Goal: Ask a question: Seek information or help from site administrators or community

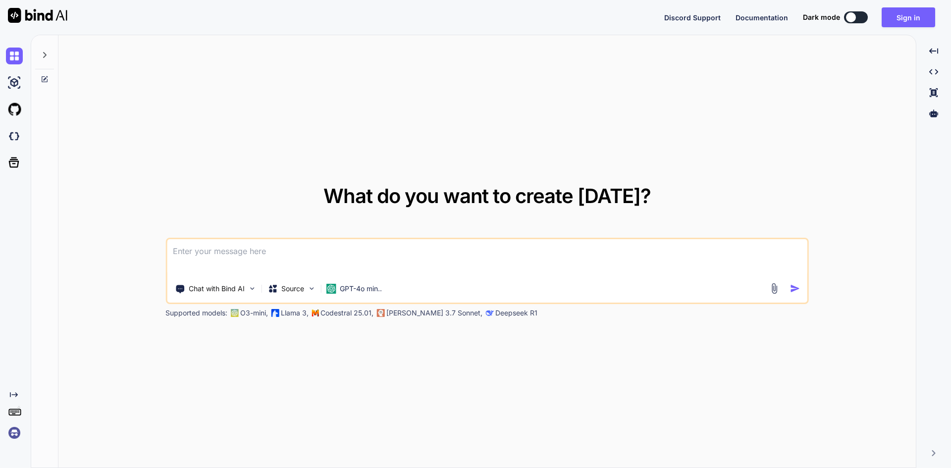
click at [354, 247] on textarea at bounding box center [487, 257] width 641 height 37
click at [254, 250] on textarea at bounding box center [487, 257] width 641 height 37
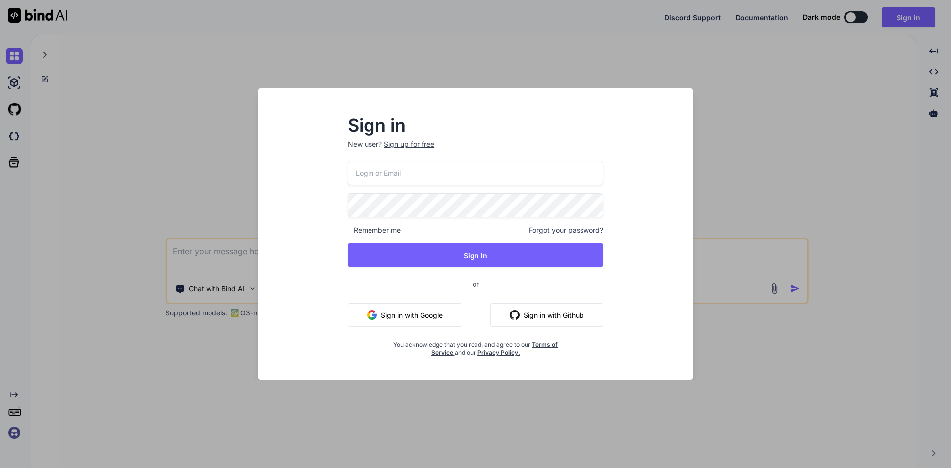
click at [529, 182] on input "email" at bounding box center [476, 173] width 256 height 24
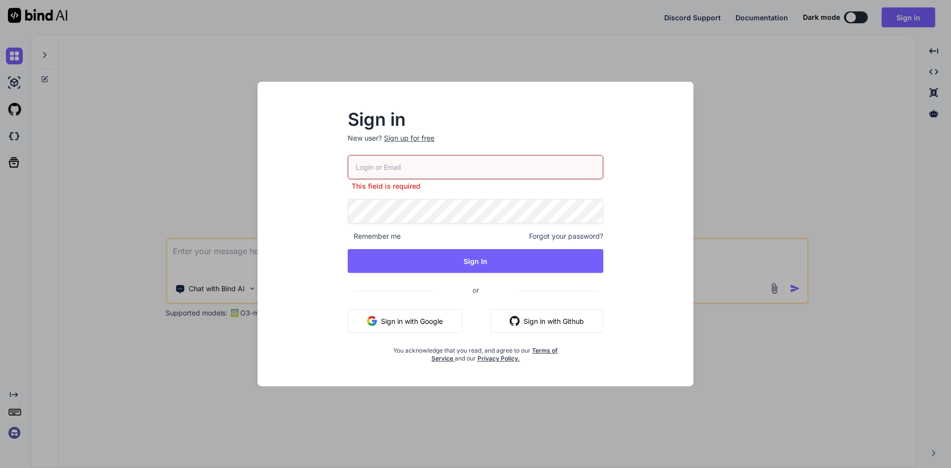
paste input "[EMAIL_ADDRESS][DOMAIN_NAME]"
type input "[EMAIL_ADDRESS][DOMAIN_NAME]"
click at [433, 225] on div "[EMAIL_ADDRESS][DOMAIN_NAME] This field is required Remember me Forgot your pas…" at bounding box center [476, 259] width 256 height 208
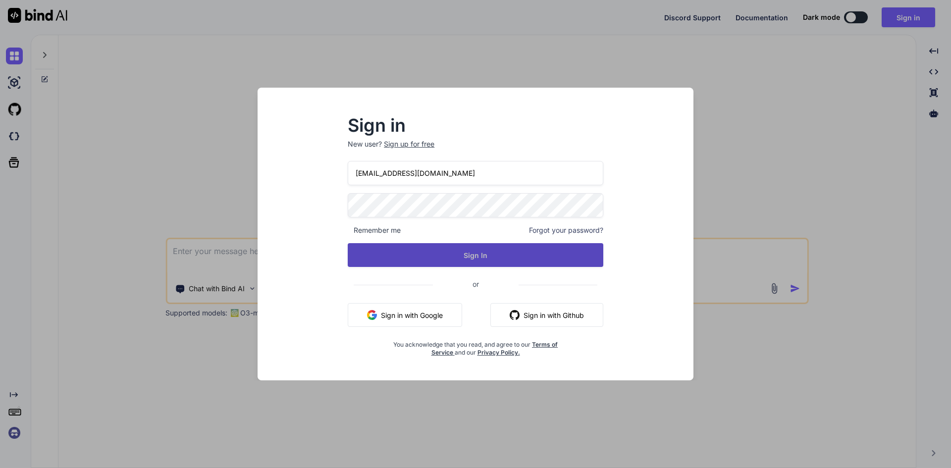
click at [427, 259] on button "Sign In" at bounding box center [476, 255] width 256 height 24
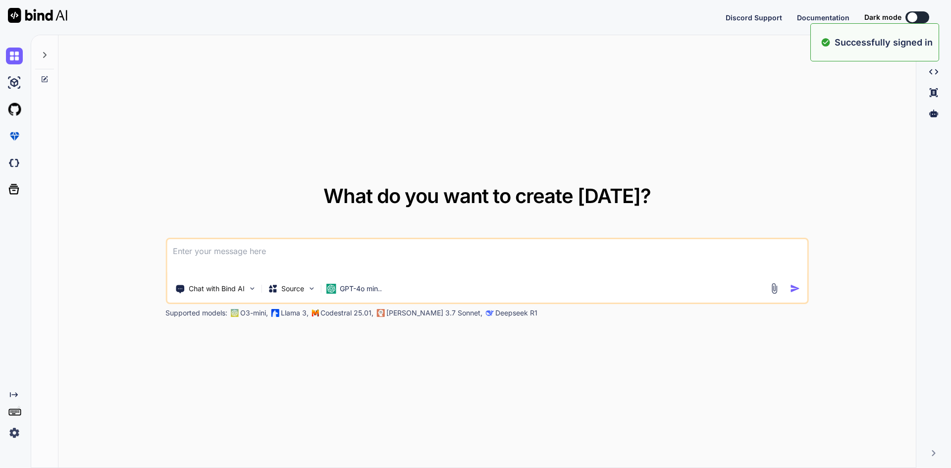
click at [365, 253] on textarea at bounding box center [487, 257] width 641 height 37
paste textarea
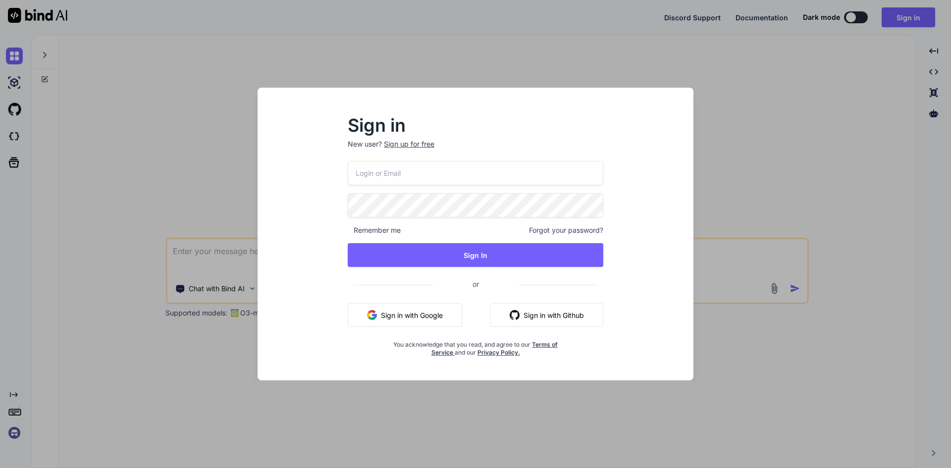
click at [846, 145] on div "Sign in New user? Sign up for free Remember me Forgot your password? Sign In or…" at bounding box center [475, 234] width 951 height 468
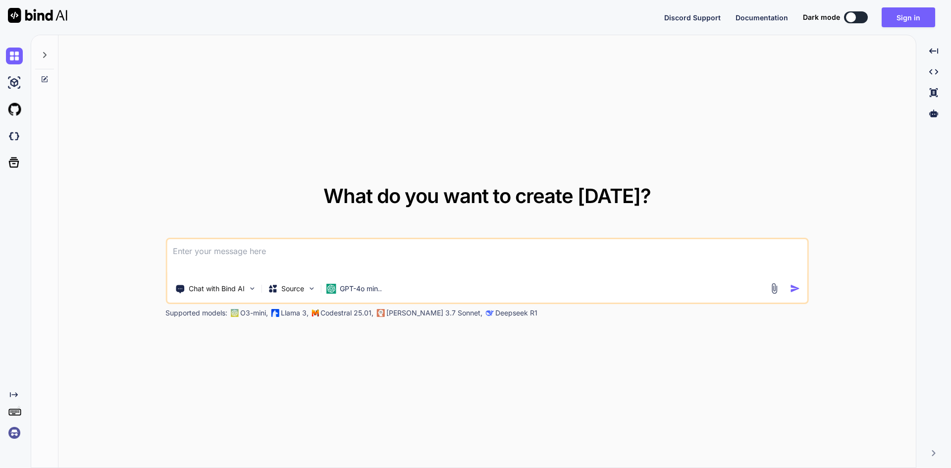
click at [264, 254] on textarea at bounding box center [487, 257] width 641 height 37
paste textarea
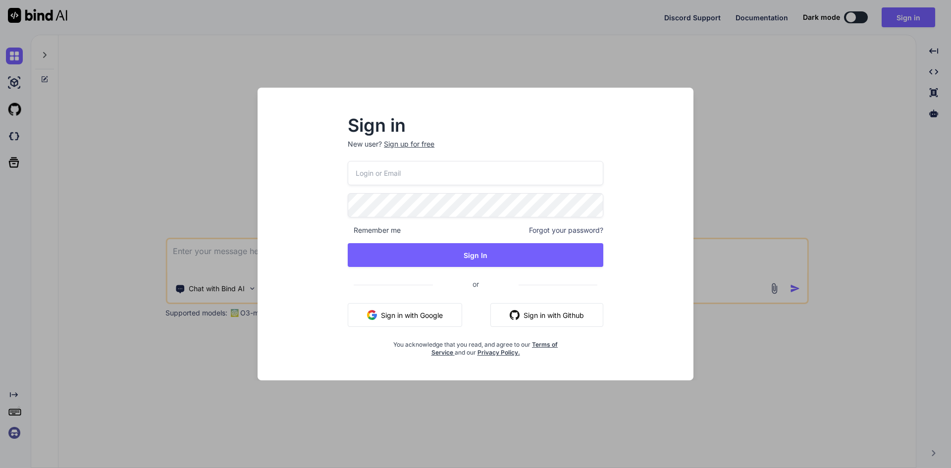
click at [781, 183] on div "Sign in New user? Sign up for free Remember me Forgot your password? Sign In or…" at bounding box center [475, 234] width 951 height 468
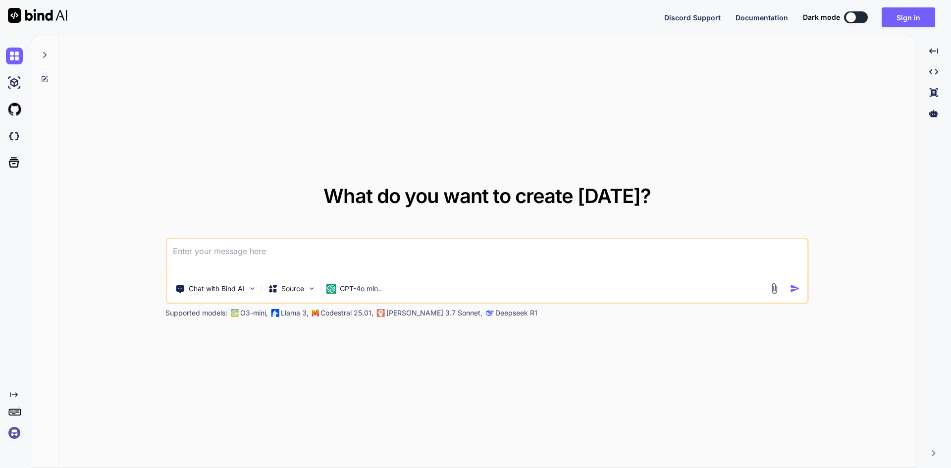
click at [364, 262] on textarea at bounding box center [487, 257] width 641 height 37
paste textarea
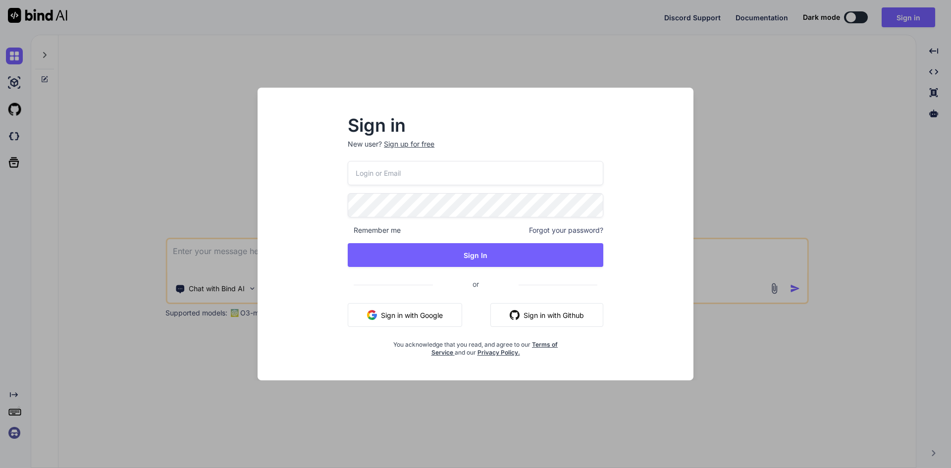
click at [418, 175] on input "email" at bounding box center [476, 173] width 256 height 24
paste input "[EMAIL_ADDRESS][DOMAIN_NAME]"
type input "[EMAIL_ADDRESS][DOMAIN_NAME]"
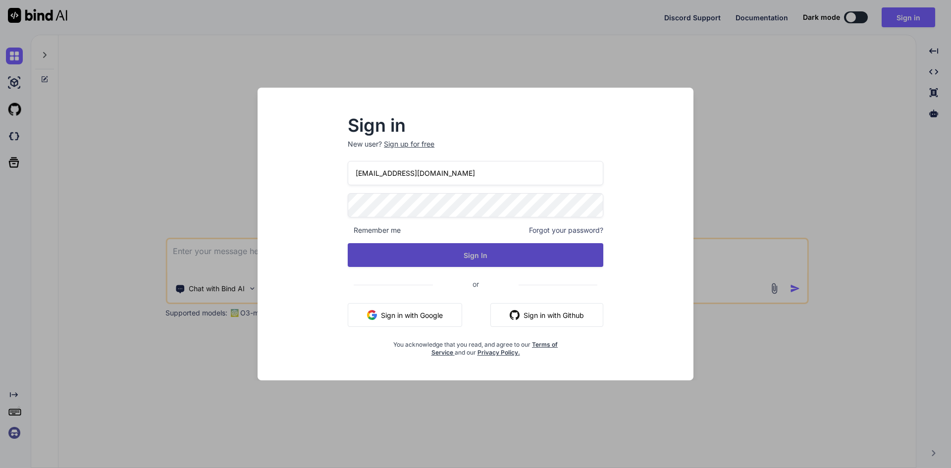
click at [456, 248] on button "Sign In" at bounding box center [476, 255] width 256 height 24
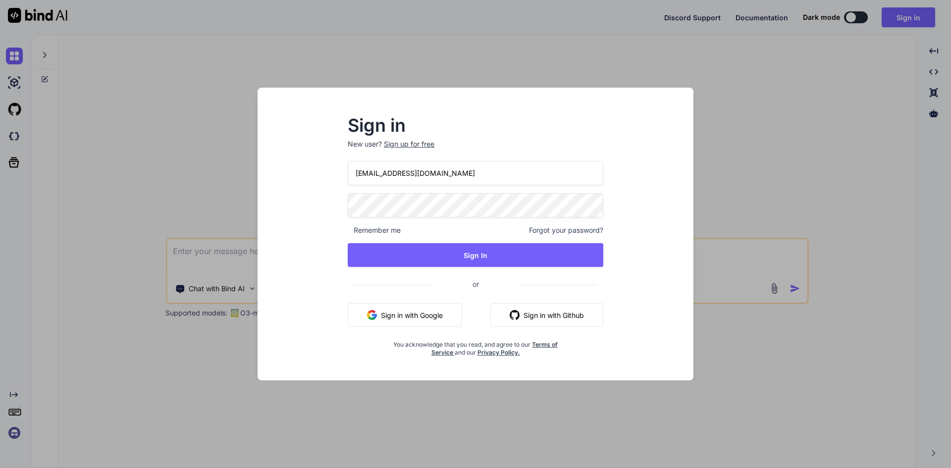
click at [368, 182] on input "[EMAIL_ADDRESS][DOMAIN_NAME]" at bounding box center [476, 173] width 256 height 24
drag, startPoint x: 473, startPoint y: 165, endPoint x: 327, endPoint y: 166, distance: 145.7
click at [327, 166] on div "Sign in New user? Sign up for free [EMAIL_ADDRESS][DOMAIN_NAME] Remember me For…" at bounding box center [476, 243] width 420 height 275
paste input "[EMAIL_ADDRESS][DOMAIN_NAME]"
type input "[EMAIL_ADDRESS][DOMAIN_NAME]"
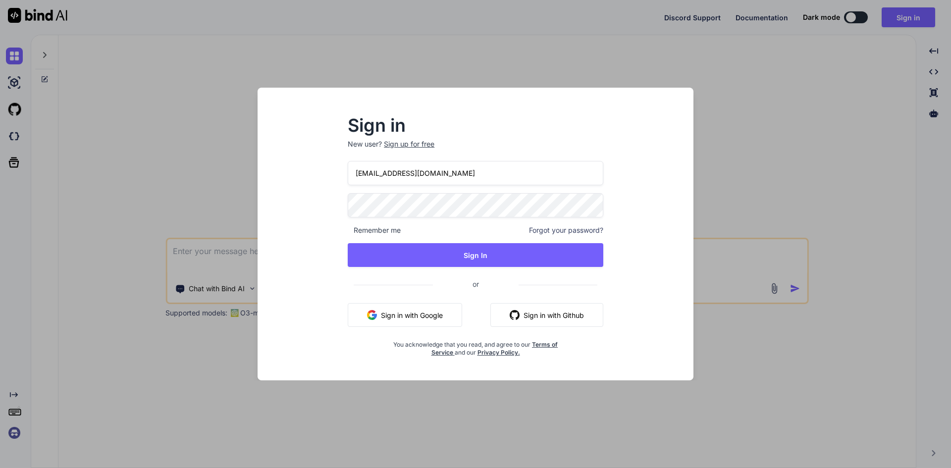
click at [338, 200] on div "Sign in New user? Sign up for free [EMAIL_ADDRESS][DOMAIN_NAME] Remember me For…" at bounding box center [475, 236] width 287 height 239
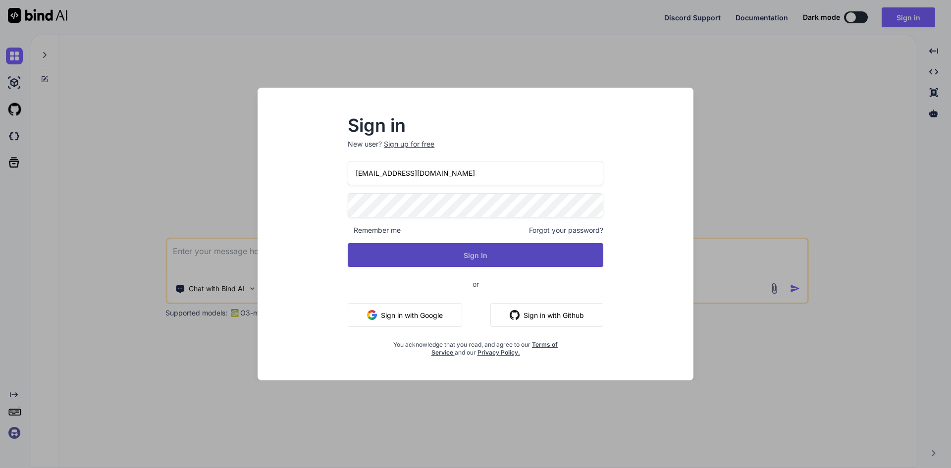
click at [502, 250] on button "Sign In" at bounding box center [476, 255] width 256 height 24
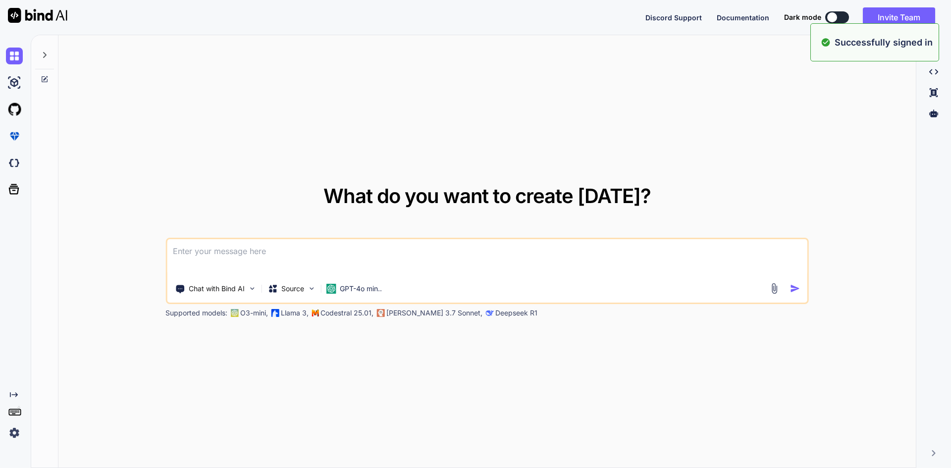
click at [263, 251] on textarea at bounding box center [487, 257] width 641 height 37
paste textarea "Which agent is best for managing cloud services and deployments? a. @terminal b…"
type textarea "Which agent is best for managing cloud services and deployments? a. @terminal b…"
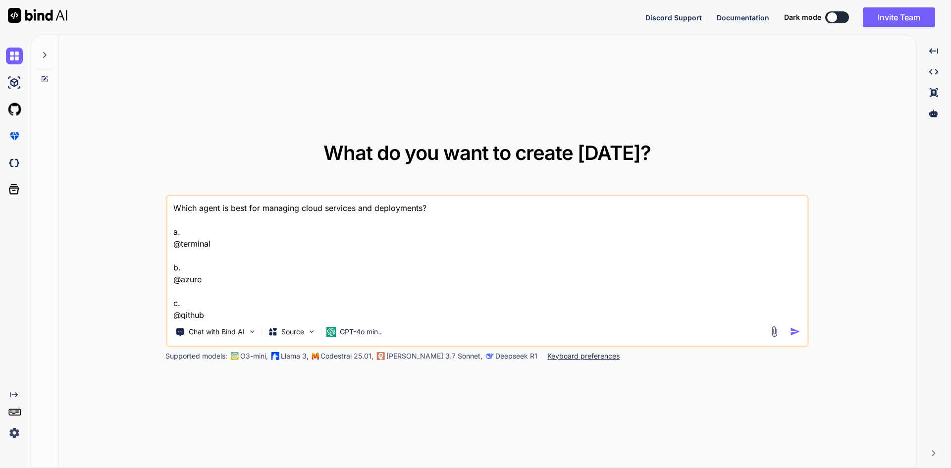
scroll to position [37, 0]
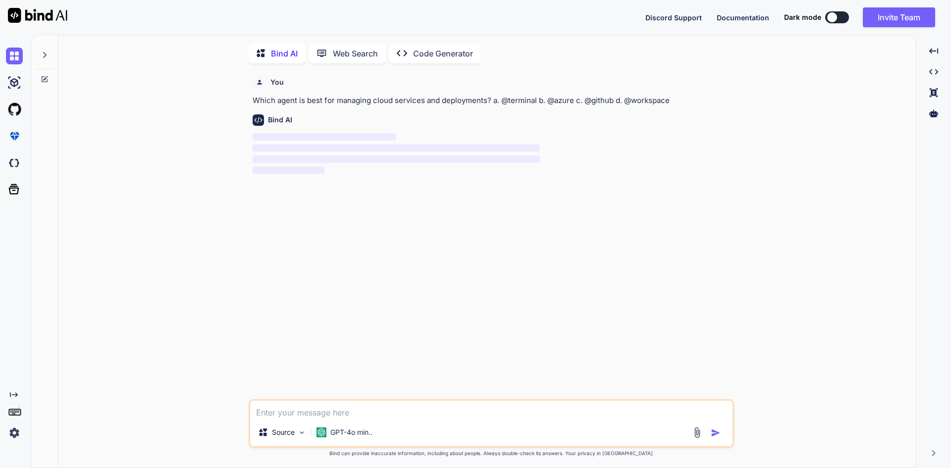
scroll to position [4, 0]
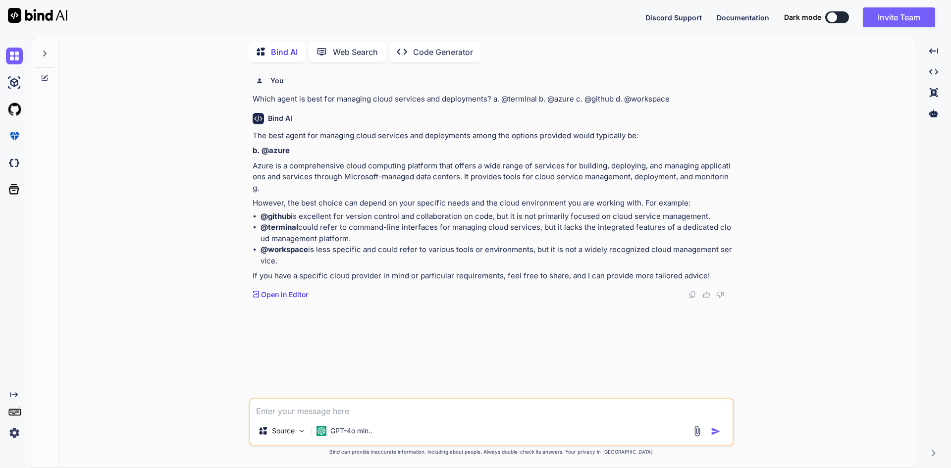
paste textarea "How do you activate a specific Copilot agent? a. Typing /agent b. Running agent…"
type textarea "How do you activate a specific Copilot agent? a. Typing /agent b. Running agent…"
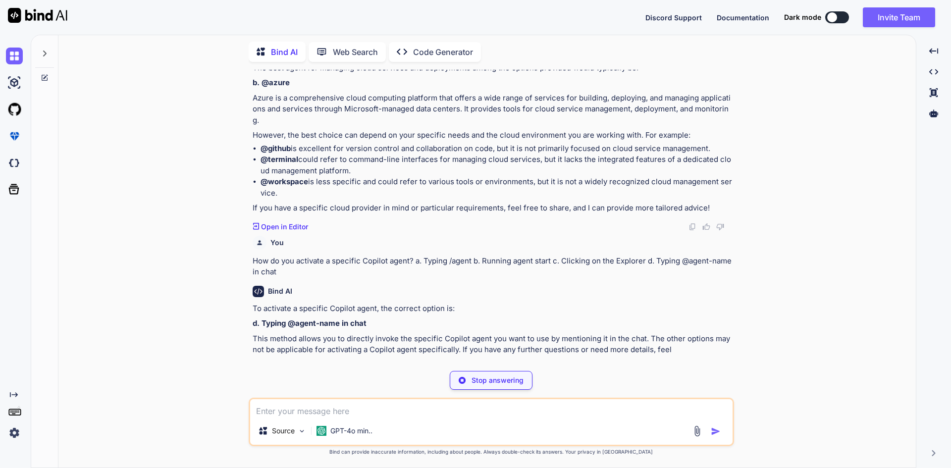
scroll to position [44, 0]
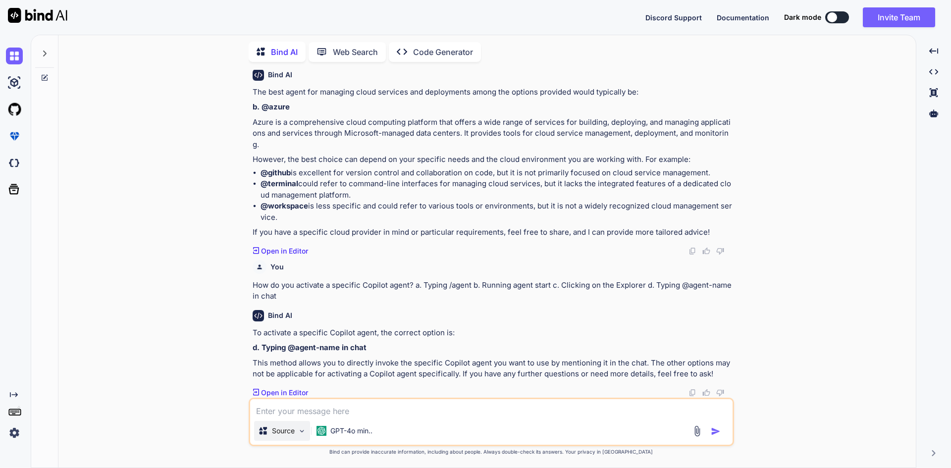
paste textarea "Which extension provides experimental features like code explanation and transl…"
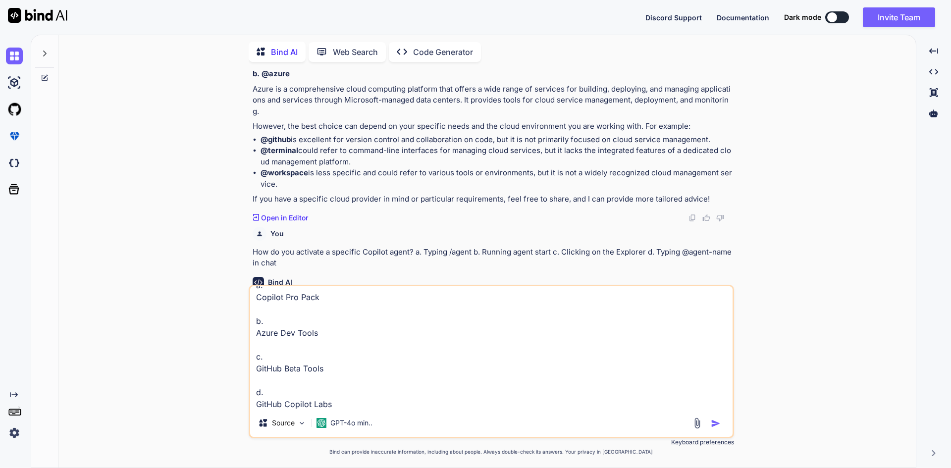
type textarea "Which extension provides experimental features like code explanation and transl…"
click at [722, 423] on button "button" at bounding box center [718, 424] width 14 height 10
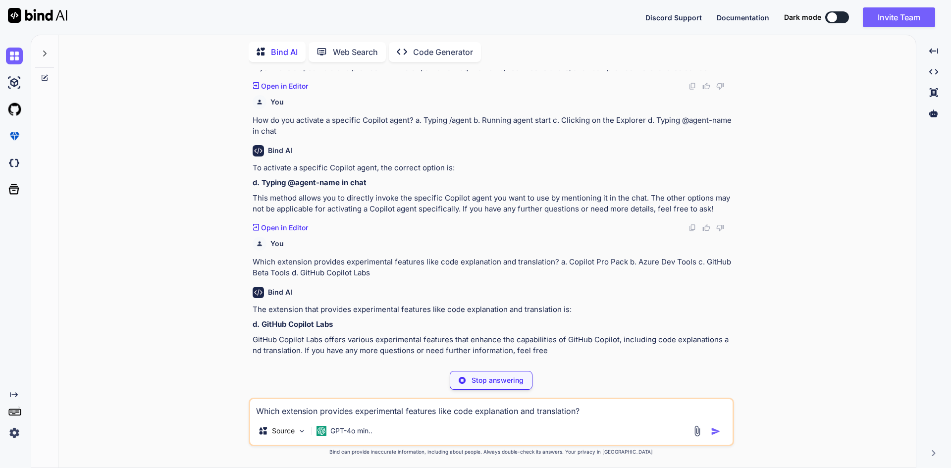
scroll to position [185, 0]
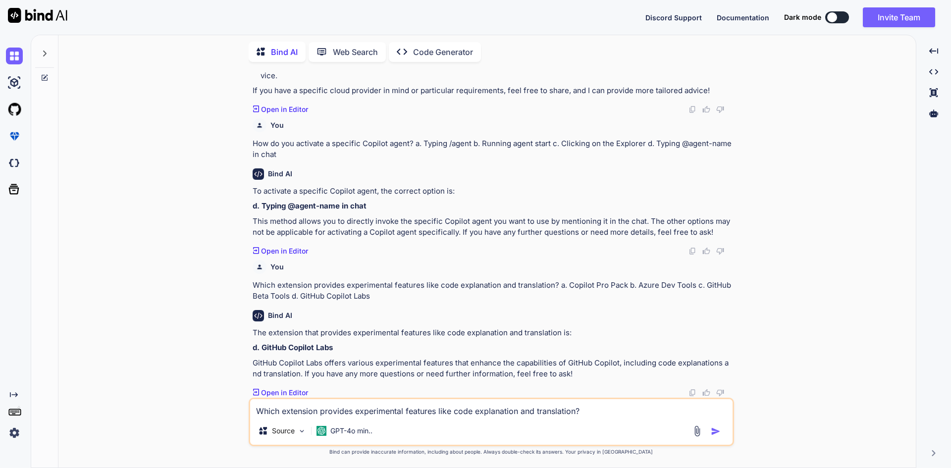
click at [296, 402] on textarea "Which extension provides experimental features like code explanation and transl…" at bounding box center [491, 408] width 483 height 18
paste textarea "Which slash command generates unit tests? a. /fix b. /doc c. /simplify` d. /tes…"
type textarea "Which slash command generates unit tests? a. /fix b. /doc c. /simplify` d. /tes…"
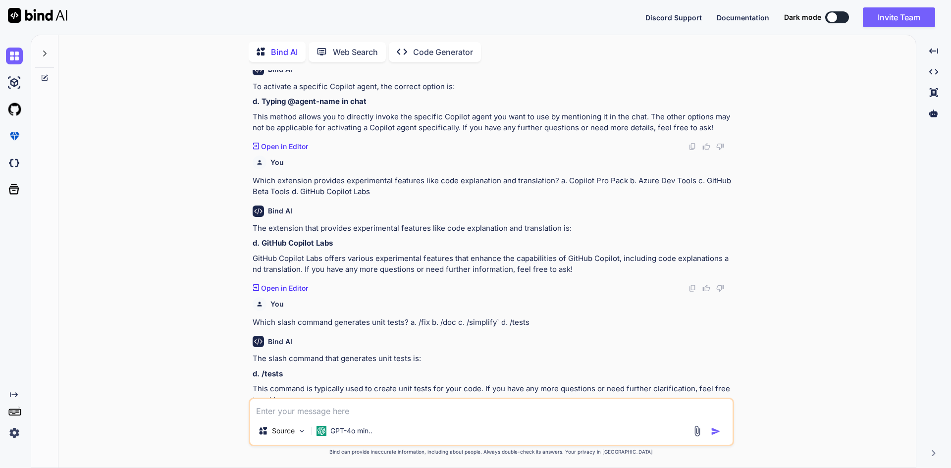
scroll to position [316, 0]
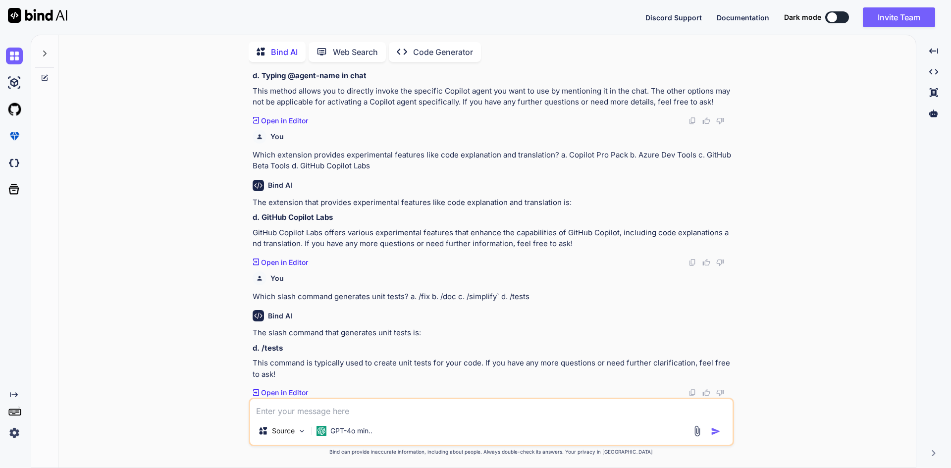
click at [314, 405] on textarea at bounding box center [491, 408] width 483 height 18
paste textarea "If Copilot suggestions are not appearing, what should you check first? a. Wheth…"
type textarea "If Copilot suggestions are not appearing, what should you check first? a. Wheth…"
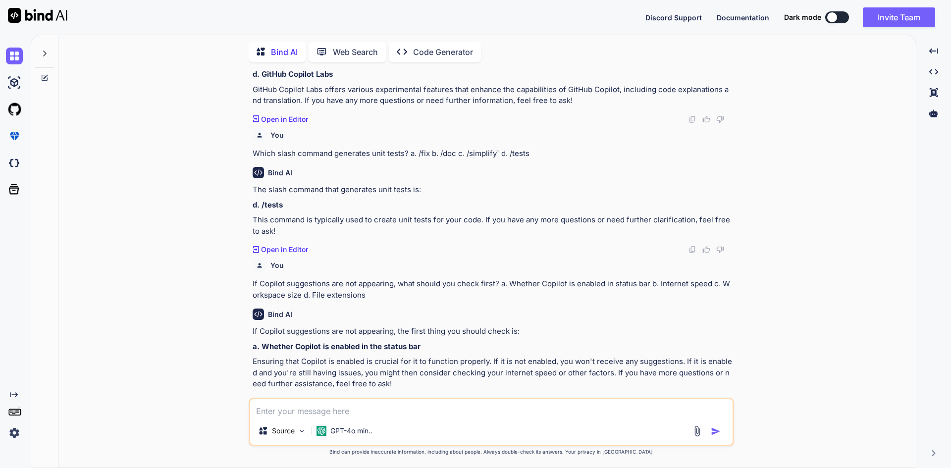
scroll to position [469, 0]
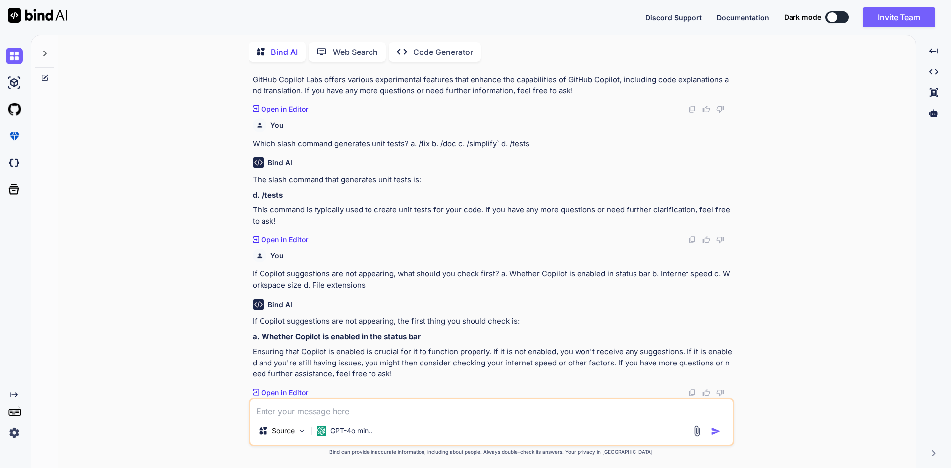
click at [317, 407] on textarea at bounding box center [491, 408] width 483 height 18
paste textarea "Poor suggestion quality can often be improved by: a. Using short variable names…"
type textarea "Poor suggestion quality can often be improved by: a. Using short variable names…"
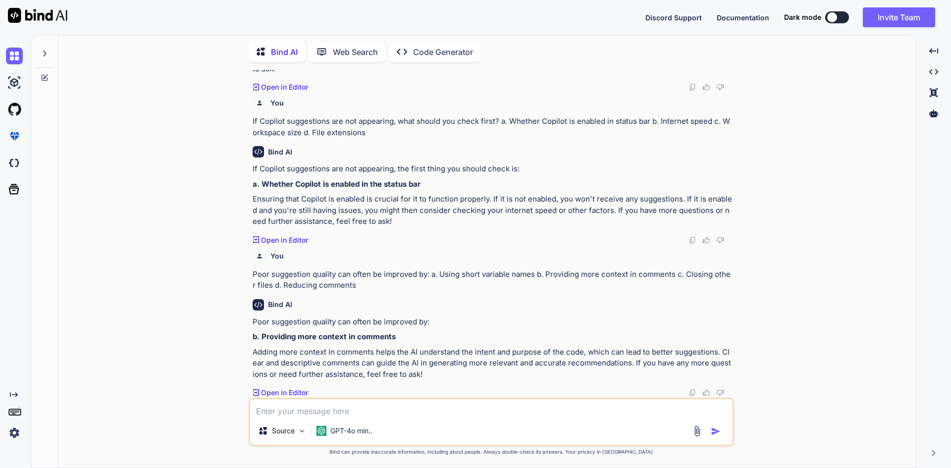
scroll to position [621, 0]
click at [357, 412] on textarea at bounding box center [491, 408] width 483 height 18
paste textarea "Shortcut to move to the next Copilot suggestion? a. Alt+[ b. Ctrl+Tab c. Alt+] …"
type textarea "Shortcut to move to the next Copilot suggestion? a. Alt+[ b. Ctrl+Tab c. Alt+] …"
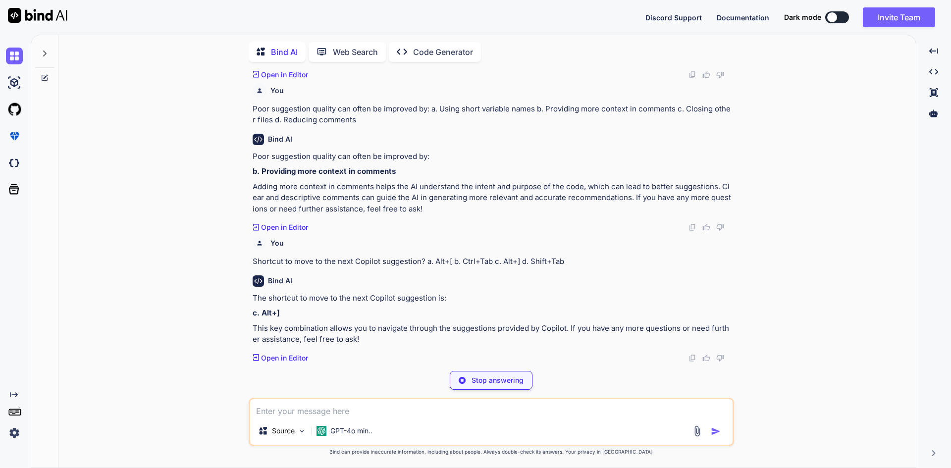
scroll to position [752, 0]
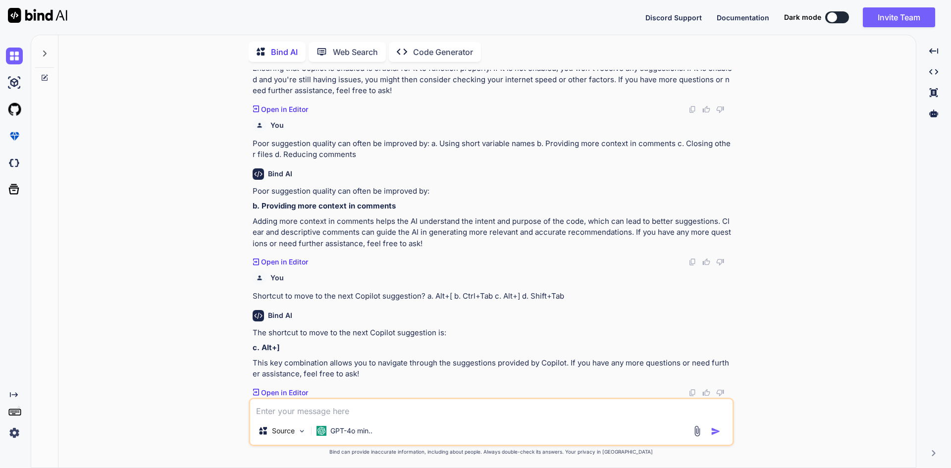
paste textarea "Which shortcut clears the Copilot chat? a. Ctrl+Shift+P b. Alt+C c. Ctrl+L d. E…"
type textarea "Which shortcut clears the Copilot chat? a. Ctrl+Shift+P b. Alt+C c. Ctrl+L d. E…"
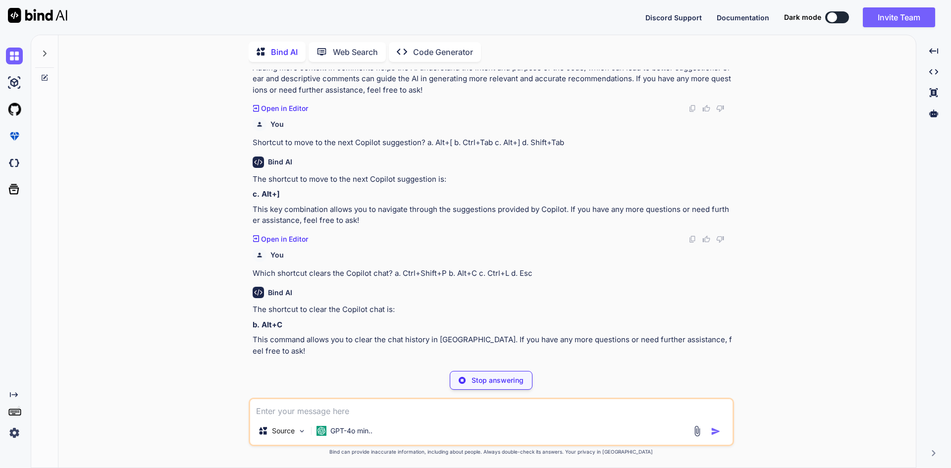
scroll to position [871, 0]
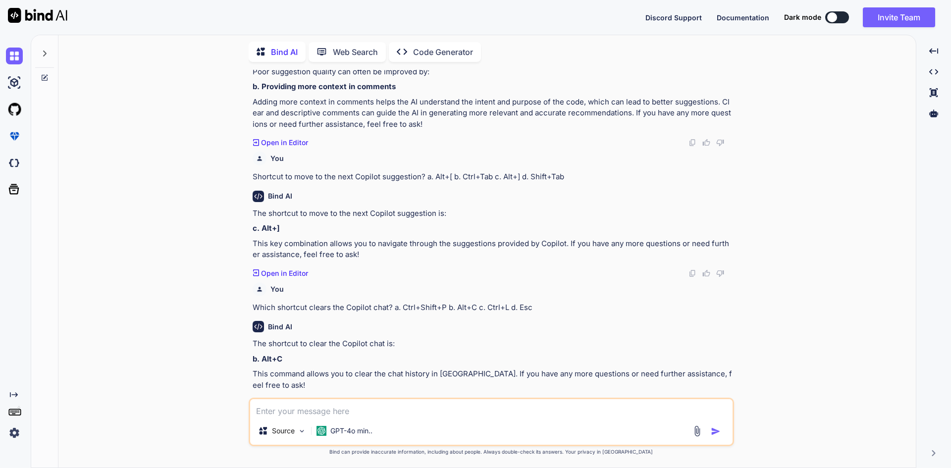
click at [279, 415] on textarea at bounding box center [491, 408] width 483 height 18
paste textarea "Shortcut to toggle Copilot suggestions? a. Alt+\ b. Ctrl+Shift+X c. F2 d. Ctrl+…"
type textarea "Shortcut to toggle Copilot suggestions? a. Alt+\ b. Ctrl+Shift+X c. F2 d. Ctrl+…"
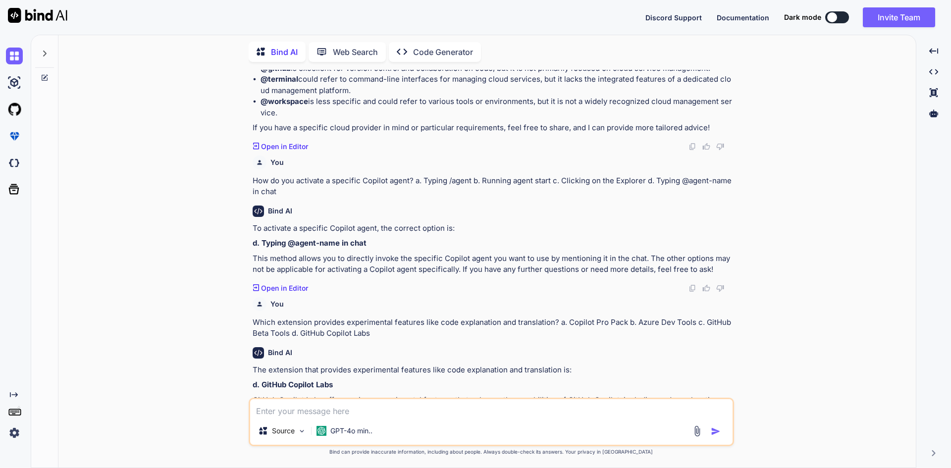
scroll to position [149, 0]
drag, startPoint x: 372, startPoint y: 245, endPoint x: 284, endPoint y: 241, distance: 87.8
click at [284, 241] on p "d. Typing @agent-name in chat" at bounding box center [493, 242] width 480 height 11
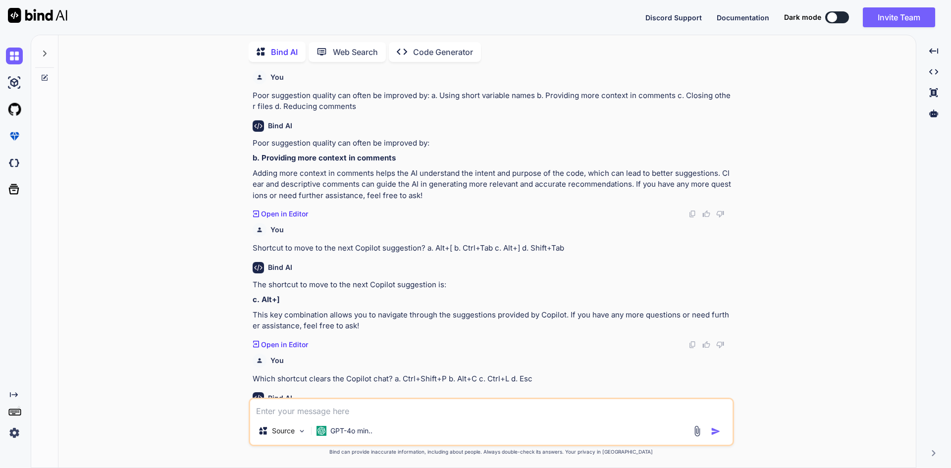
scroll to position [1002, 0]
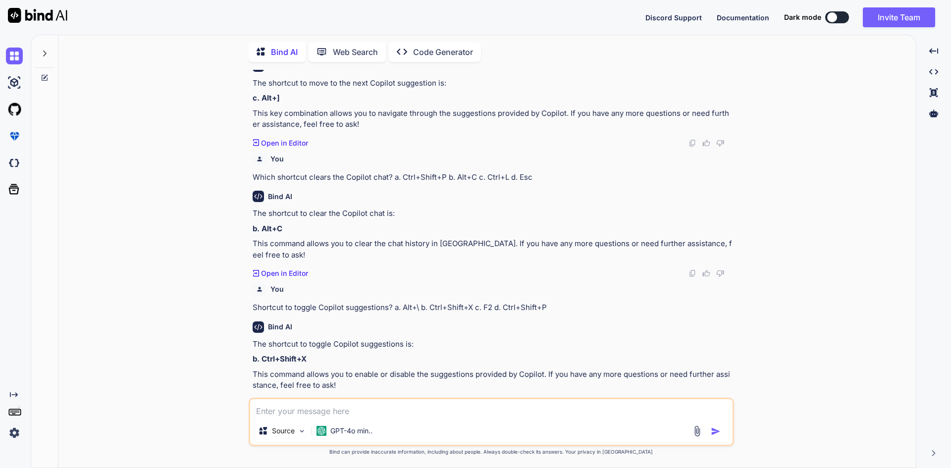
click at [330, 414] on textarea at bounding box center [491, 408] width 483 height 18
paste textarea "It looks good please create the HTML Pages"
click at [273, 415] on textarea "It looks good please create the HTML Pages" at bounding box center [491, 408] width 483 height 18
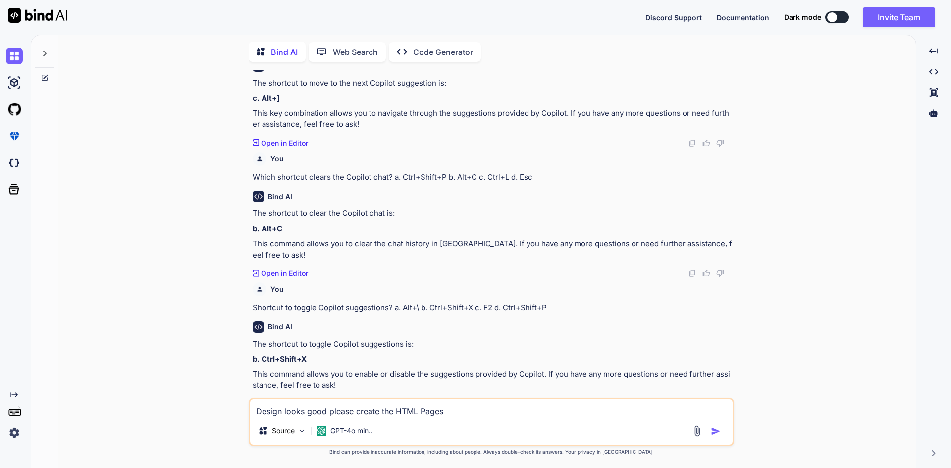
click at [465, 412] on textarea "Design looks good please create the HTML Pages" at bounding box center [491, 408] width 483 height 18
type textarea "Design looks good please create the HTML Pages-> correct this sentence"
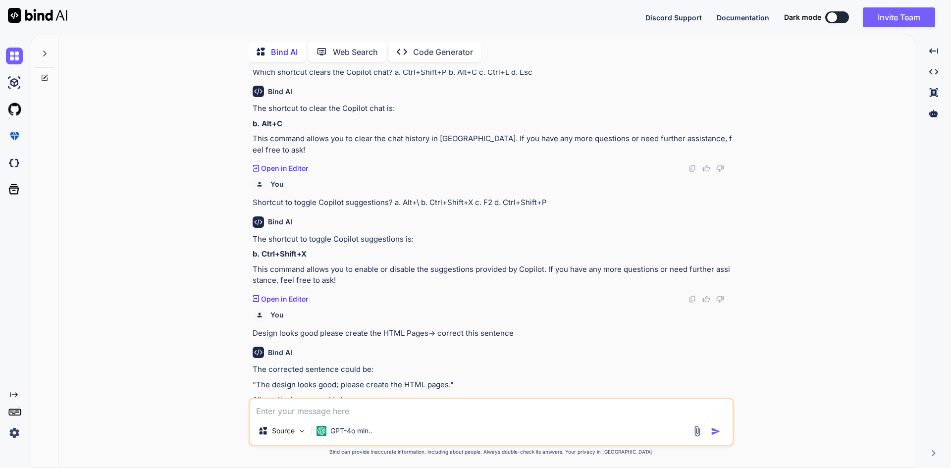
scroll to position [1151, 0]
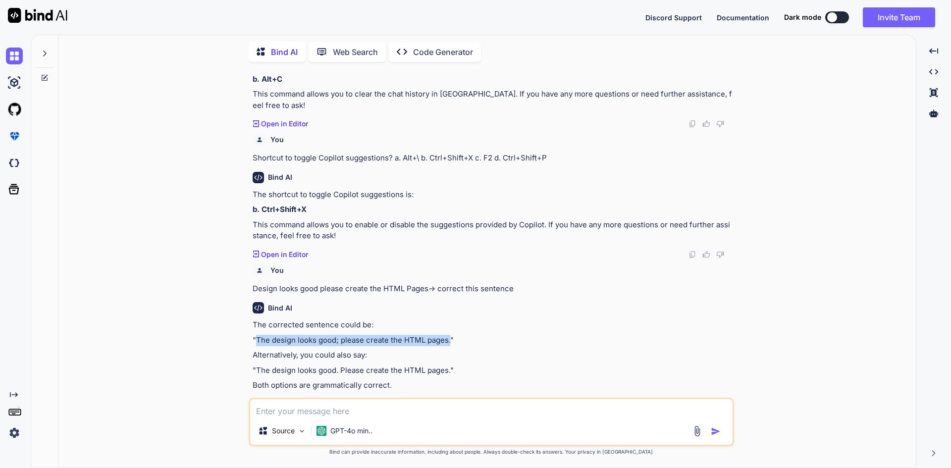
drag, startPoint x: 256, startPoint y: 328, endPoint x: 451, endPoint y: 326, distance: 195.2
click at [451, 335] on p ""The design looks good; please create the HTML pages."" at bounding box center [493, 340] width 480 height 11
